Goal: Information Seeking & Learning: Learn about a topic

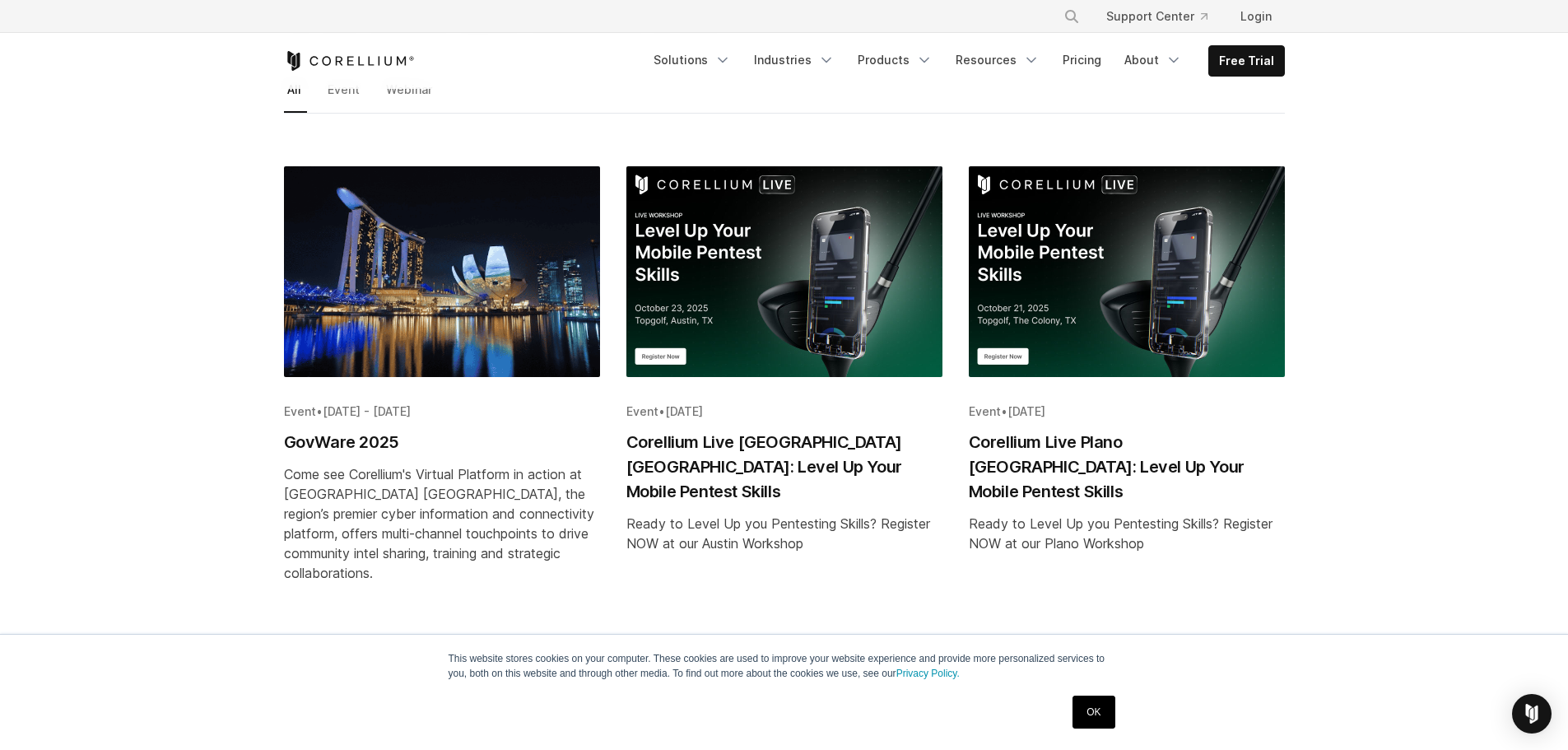
click at [462, 339] on img "Blog post summary: GovWare 2025" at bounding box center [442, 272] width 316 height 211
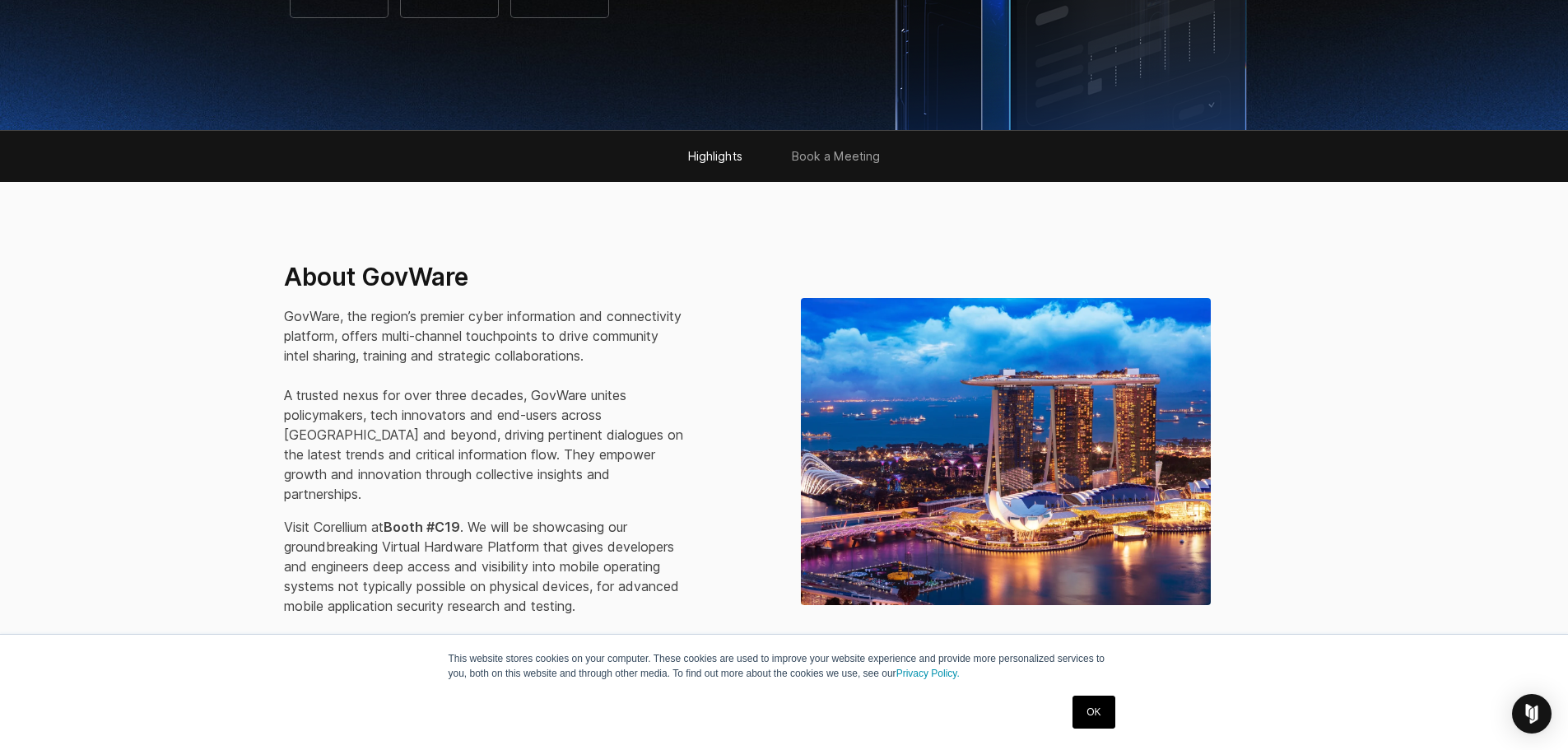
scroll to position [741, 0]
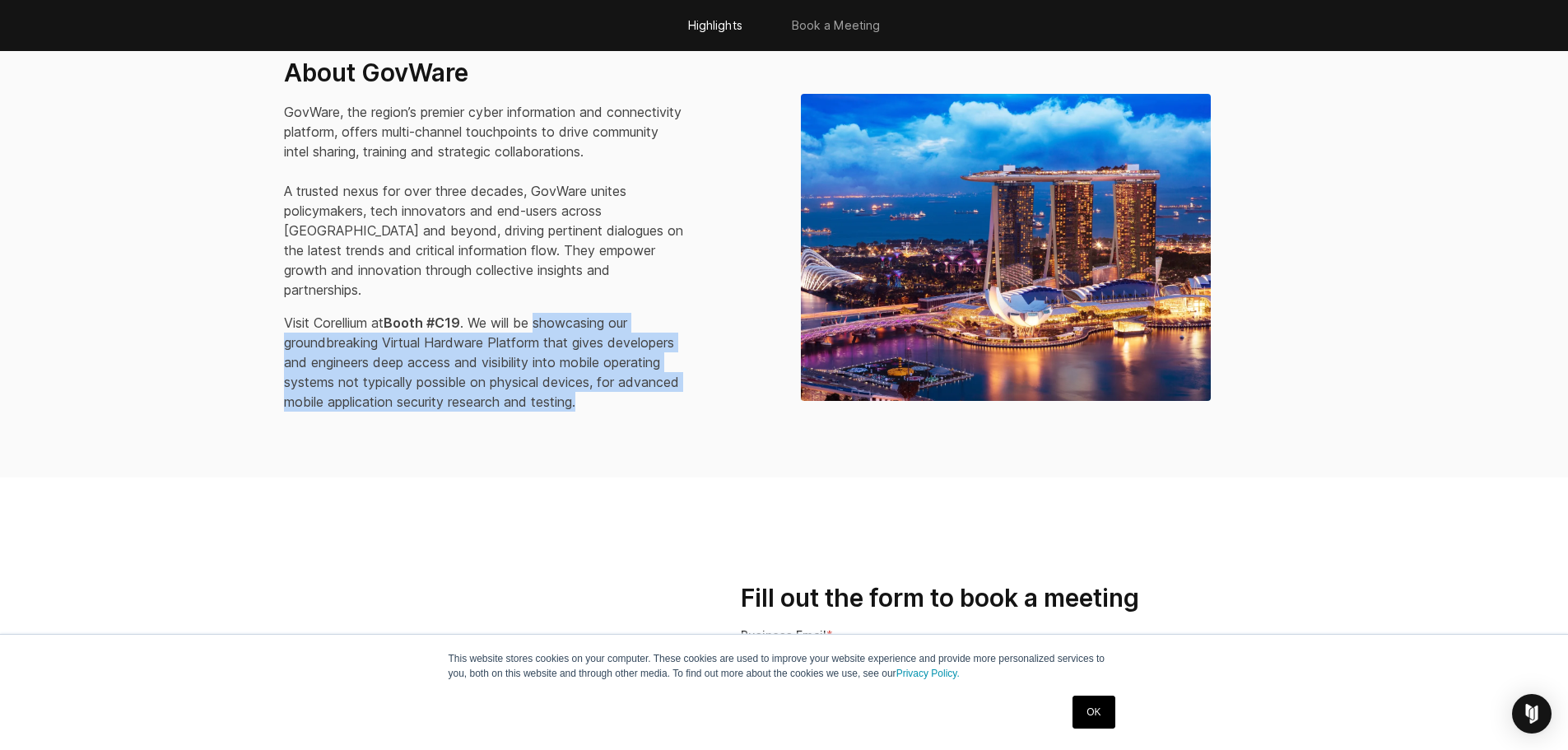
drag, startPoint x: 542, startPoint y: 303, endPoint x: 607, endPoint y: 383, distance: 103.1
click at [607, 383] on p "Visit Corellium at Booth #C19 . We will be showcasing our groundbreaking Virtua…" at bounding box center [485, 362] width 402 height 99
copy p "showcasing our groundbreaking Virtual Hardware Platform that gives developers a…"
